Goal: Check status: Check status

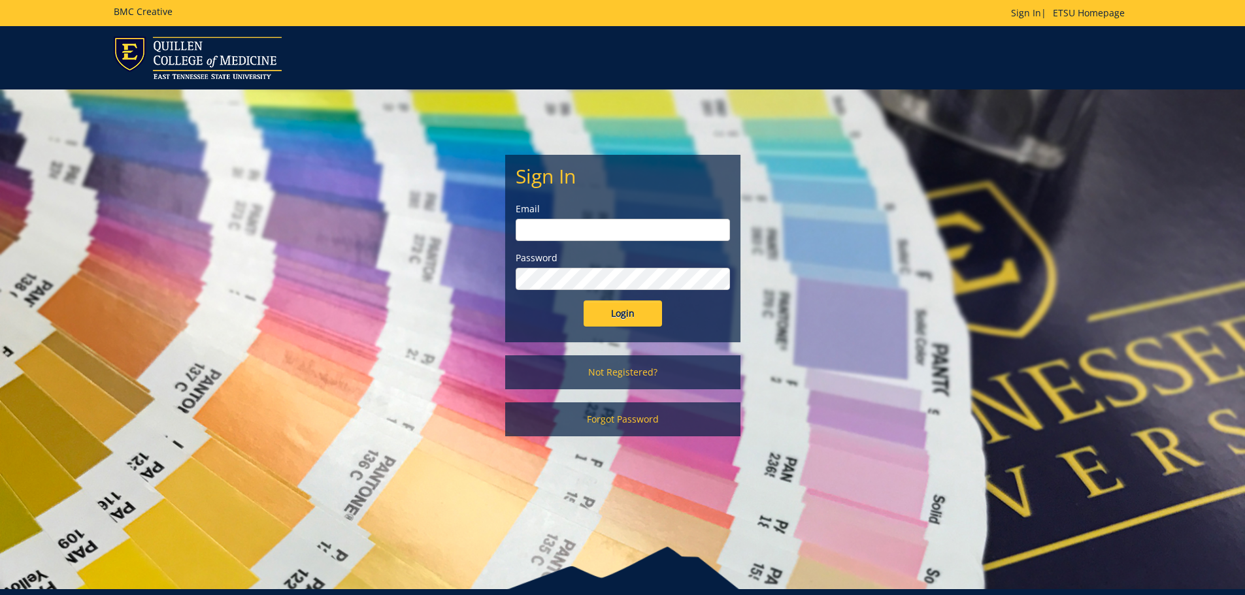
click at [637, 234] on input "email" at bounding box center [623, 230] width 214 height 22
type input "[EMAIL_ADDRESS][DOMAIN_NAME]"
click at [584, 301] on input "Login" at bounding box center [623, 314] width 78 height 26
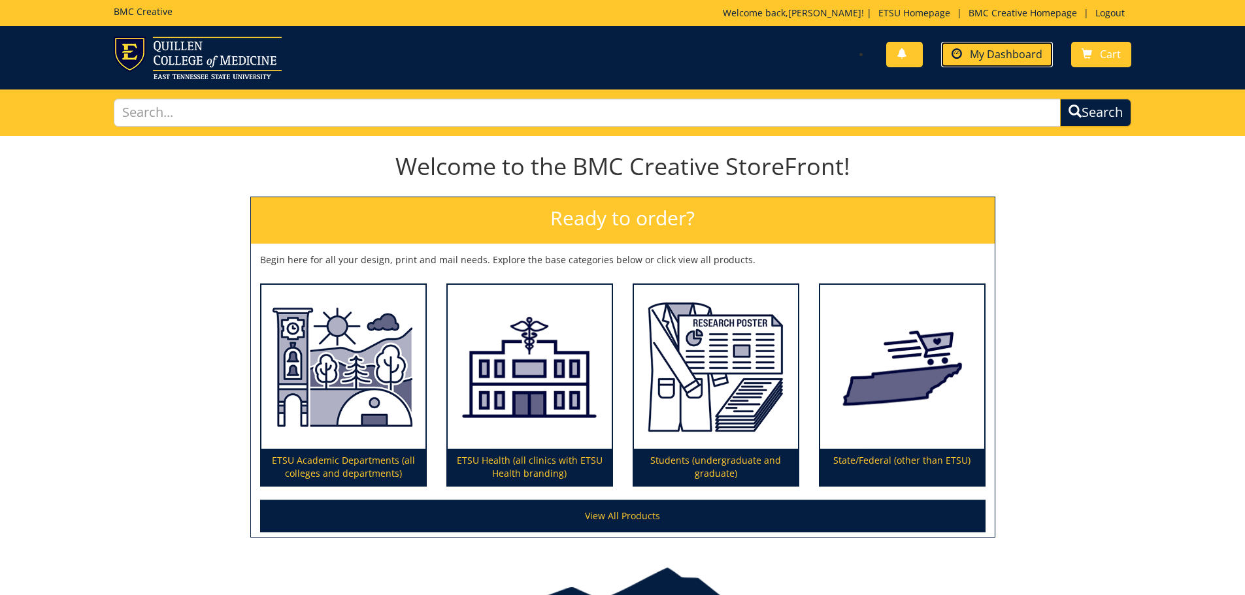
click at [987, 60] on span "My Dashboard" at bounding box center [1006, 54] width 73 height 14
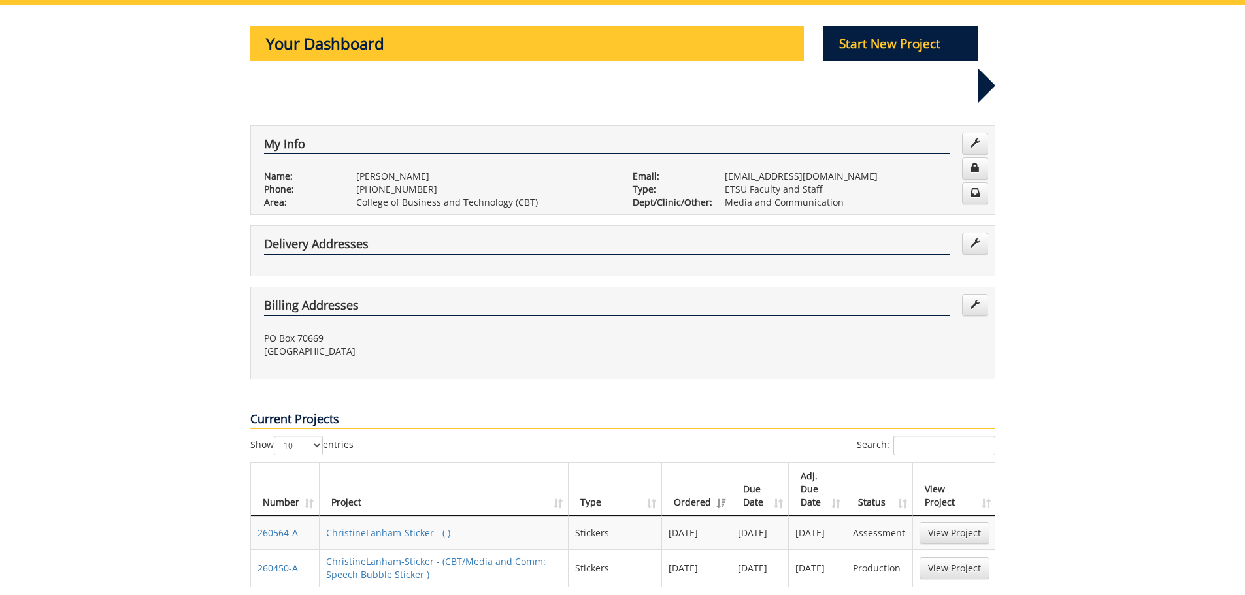
scroll to position [327, 0]
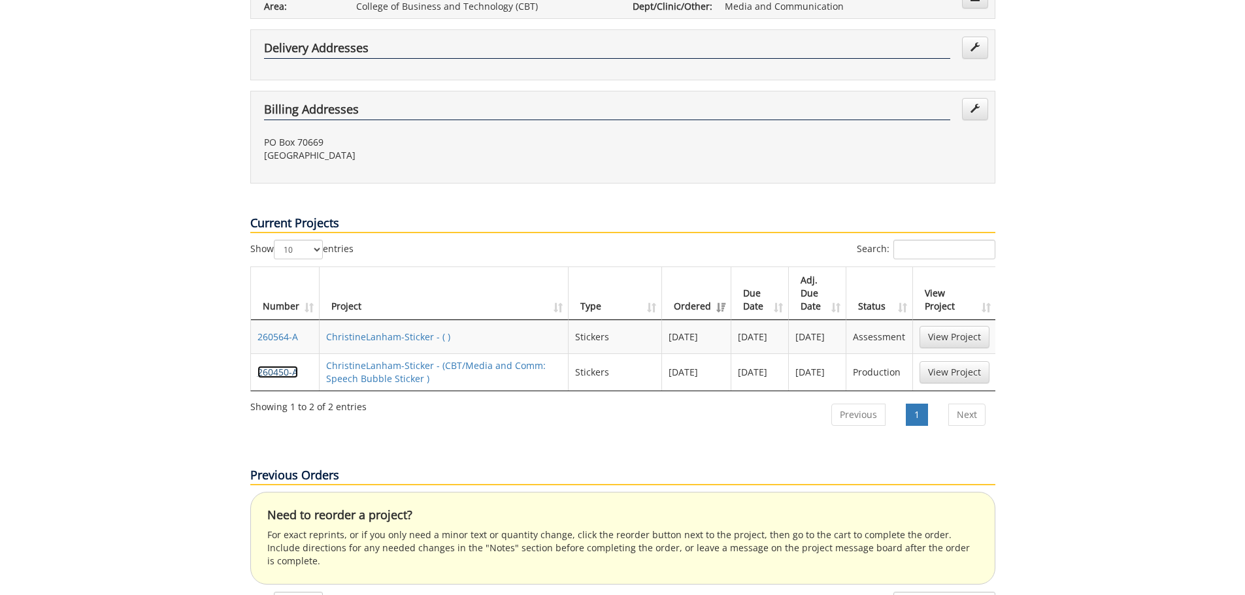
click at [273, 366] on link "260450-A" at bounding box center [278, 372] width 41 height 12
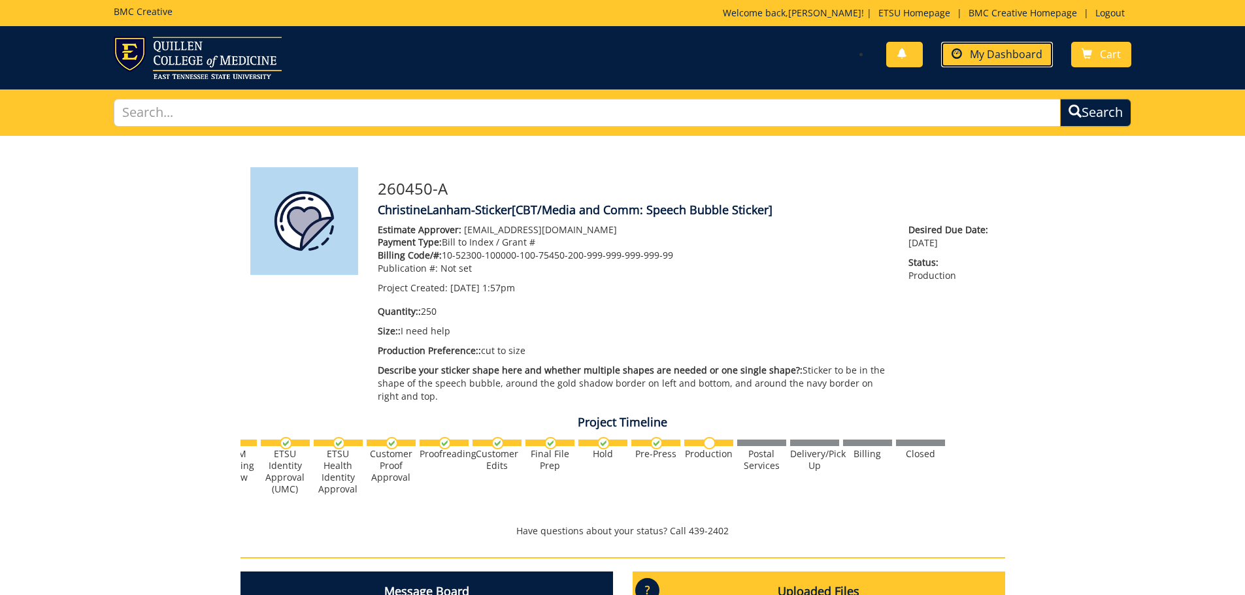
click at [988, 61] on link "My Dashboard" at bounding box center [997, 54] width 112 height 25
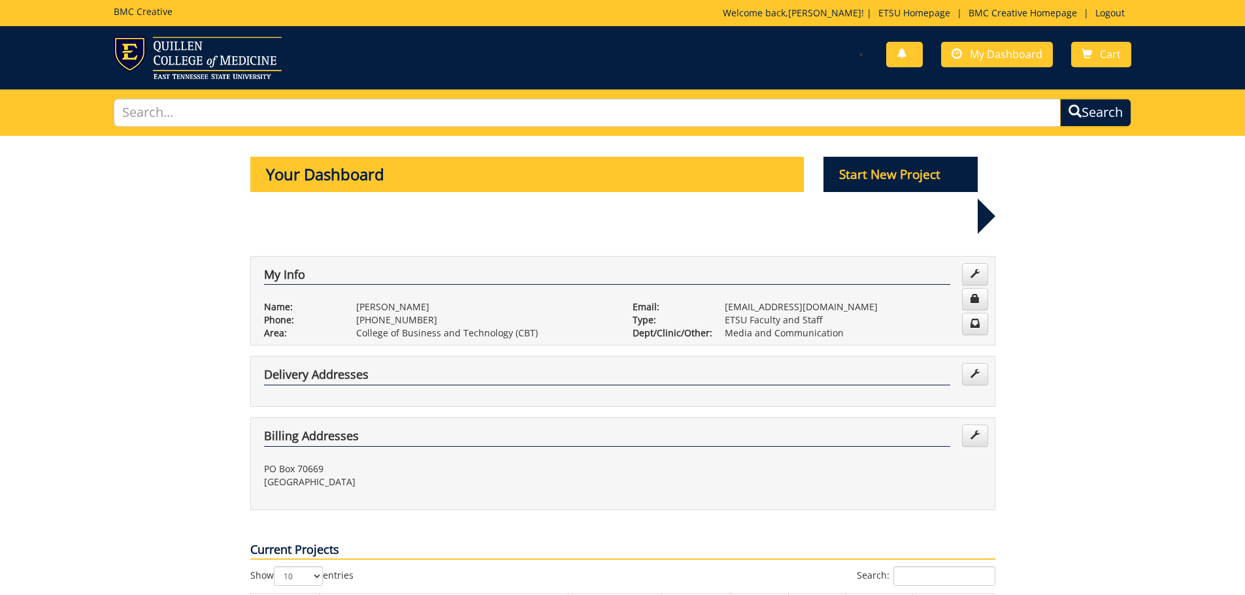
scroll to position [196, 0]
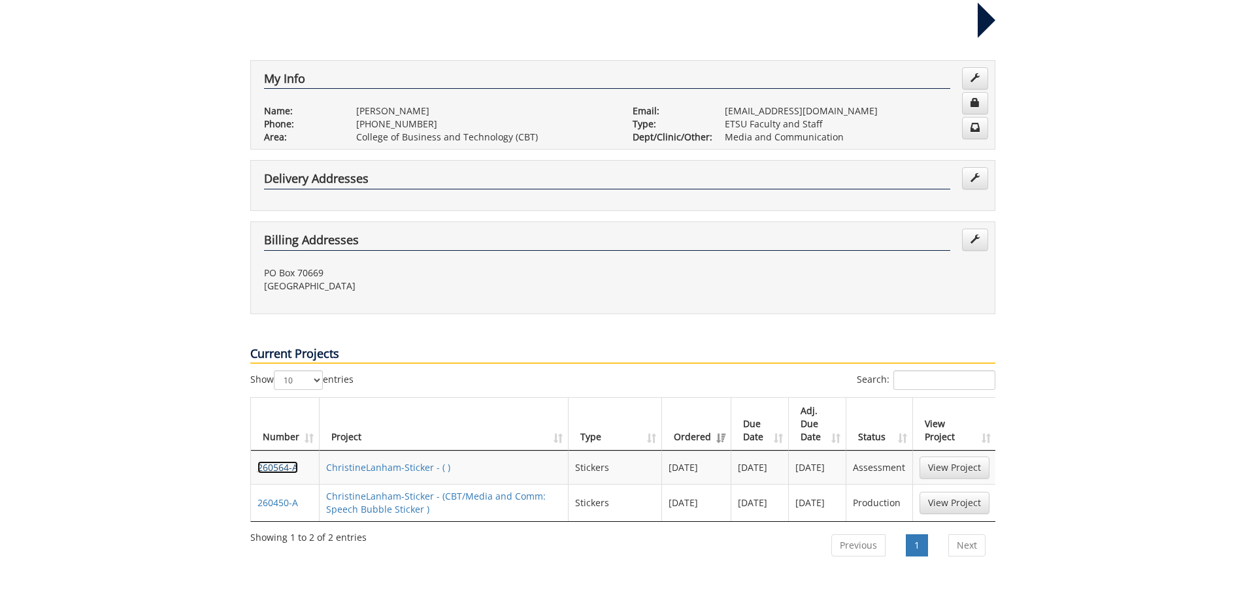
click at [282, 461] on link "260564-A" at bounding box center [278, 467] width 41 height 12
